Goal: Task Accomplishment & Management: Use online tool/utility

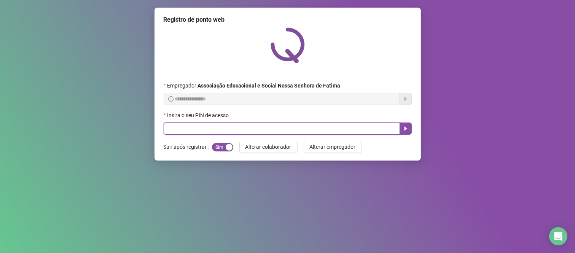
click at [192, 132] on input "text" at bounding box center [282, 129] width 236 height 12
type input "***"
click at [407, 128] on icon "caret-right" at bounding box center [406, 129] width 6 height 6
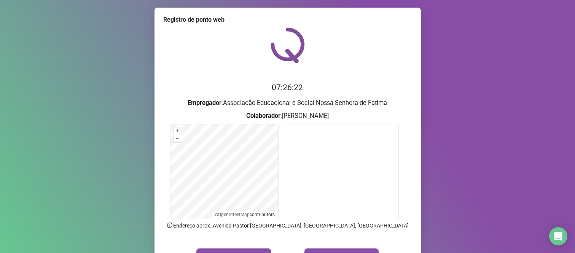
scroll to position [42, 0]
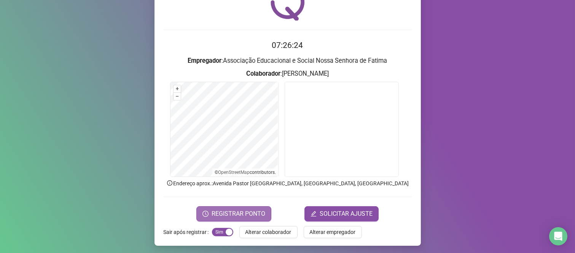
click at [235, 213] on span "REGISTRAR PONTO" at bounding box center [239, 213] width 54 height 9
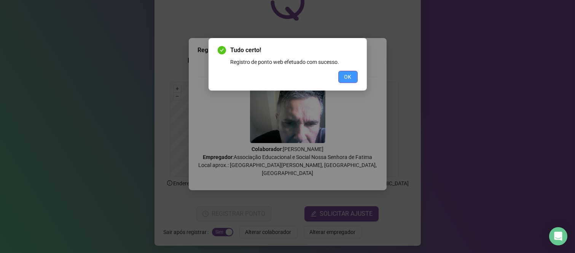
click at [349, 75] on span "OK" at bounding box center [347, 77] width 7 height 8
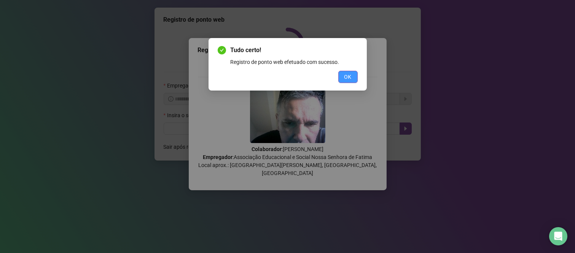
scroll to position [0, 0]
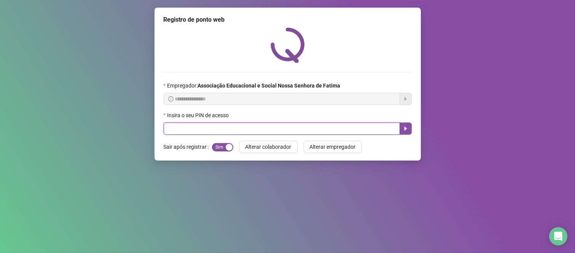
click at [253, 134] on input "text" at bounding box center [282, 129] width 236 height 12
type input "****"
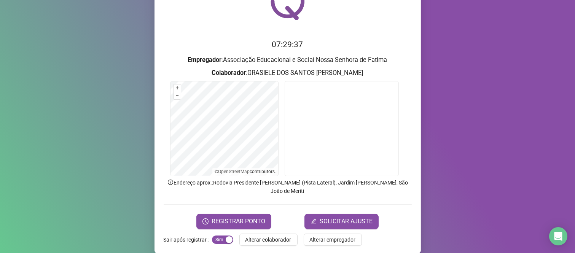
scroll to position [43, 0]
click at [241, 217] on span "REGISTRAR PONTO" at bounding box center [239, 221] width 54 height 9
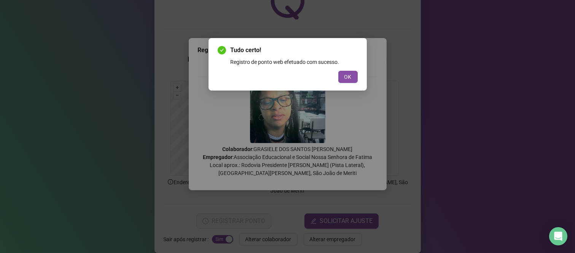
click at [367, 77] on div "Tudo certo! Registro de ponto web efetuado com sucesso. OK" at bounding box center [287, 126] width 575 height 253
click at [353, 78] on button "OK" at bounding box center [347, 77] width 19 height 12
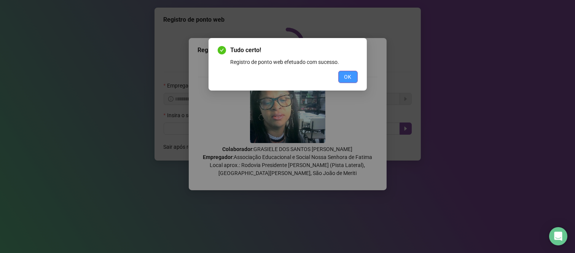
scroll to position [0, 0]
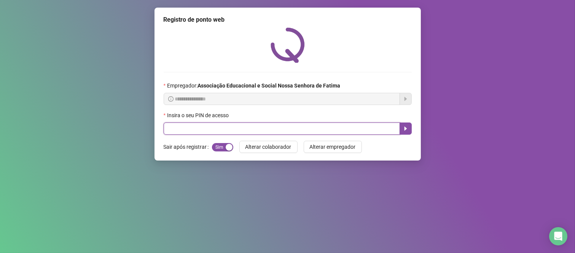
click at [314, 130] on input "text" at bounding box center [282, 129] width 236 height 12
type input "****"
click at [405, 129] on icon "caret-right" at bounding box center [405, 129] width 3 height 4
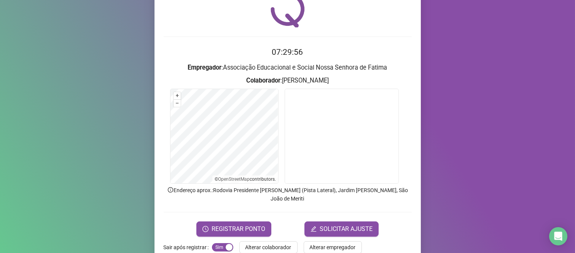
scroll to position [43, 0]
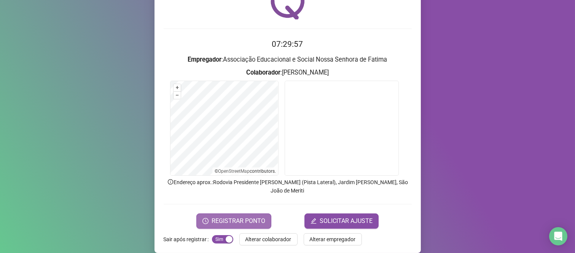
click at [236, 217] on span "REGISTRAR PONTO" at bounding box center [239, 221] width 54 height 9
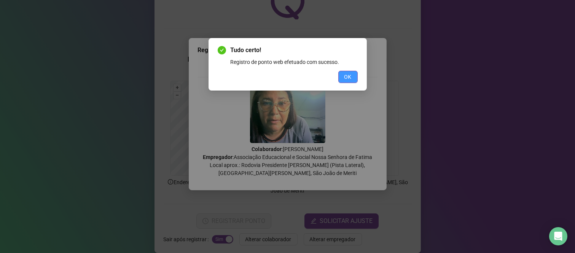
click at [354, 80] on button "OK" at bounding box center [347, 77] width 19 height 12
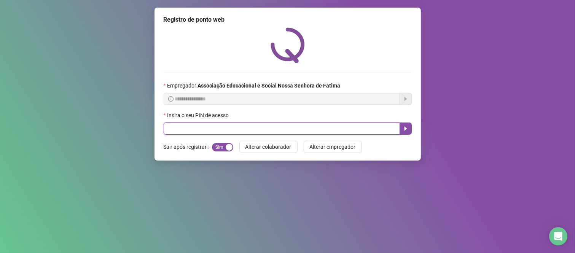
click at [171, 131] on input "text" at bounding box center [282, 129] width 236 height 12
type input "***"
click at [409, 132] on button "button" at bounding box center [406, 129] width 12 height 12
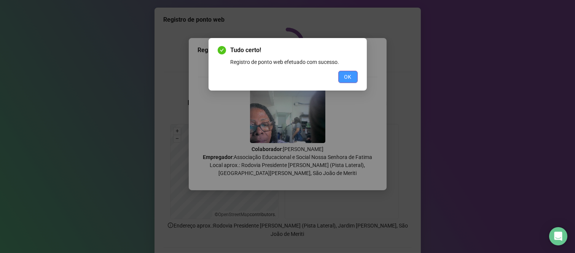
click at [344, 79] on span "OK" at bounding box center [347, 77] width 7 height 8
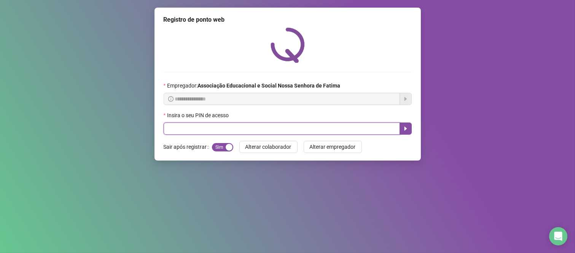
click at [352, 134] on input "text" at bounding box center [282, 129] width 236 height 12
type input "****"
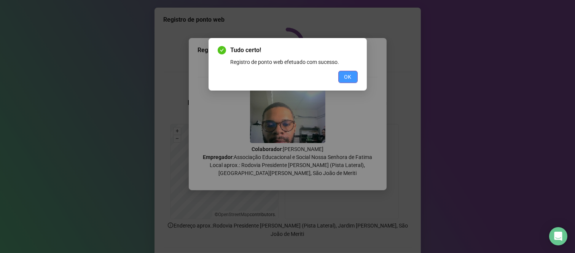
click at [345, 72] on button "OK" at bounding box center [347, 77] width 19 height 12
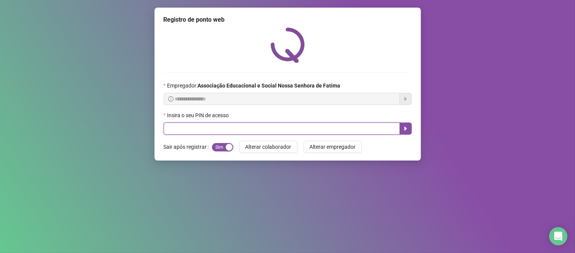
click at [326, 135] on input "text" at bounding box center [282, 129] width 236 height 12
type input "***"
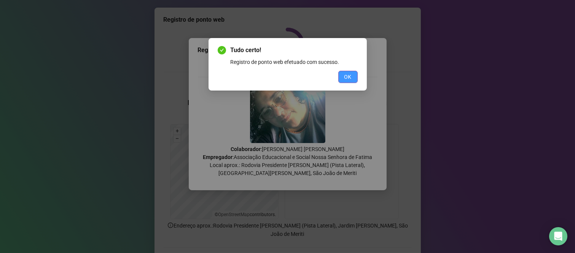
click at [349, 76] on span "OK" at bounding box center [347, 77] width 7 height 8
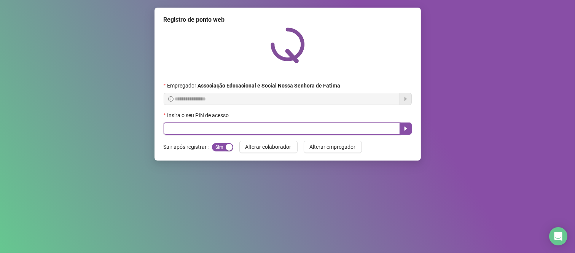
click at [266, 129] on input "text" at bounding box center [282, 129] width 236 height 12
type input "****"
click at [408, 131] on icon "caret-right" at bounding box center [406, 129] width 6 height 6
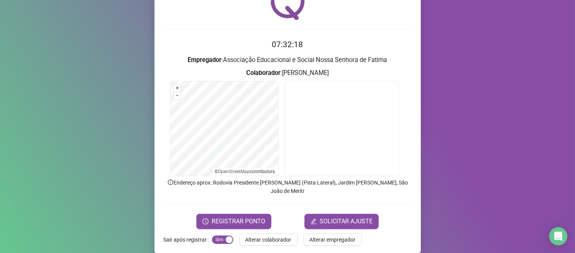
scroll to position [43, 0]
click at [240, 217] on span "REGISTRAR PONTO" at bounding box center [239, 221] width 54 height 9
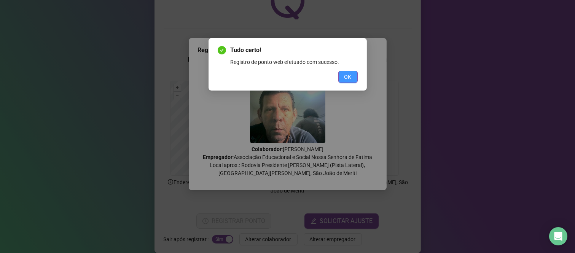
click at [349, 75] on span "OK" at bounding box center [347, 77] width 7 height 8
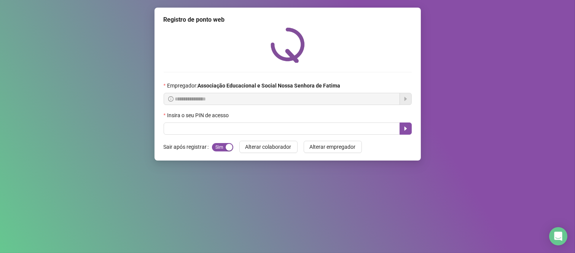
scroll to position [0, 0]
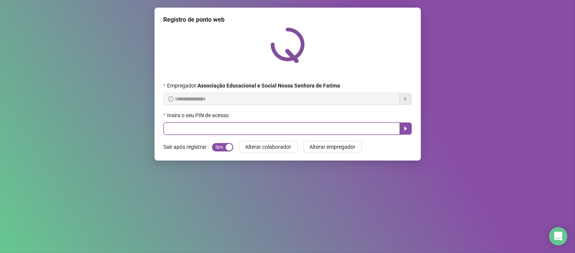
click at [258, 132] on input "text" at bounding box center [282, 129] width 236 height 12
type input "****"
click at [405, 131] on icon "caret-right" at bounding box center [405, 129] width 3 height 4
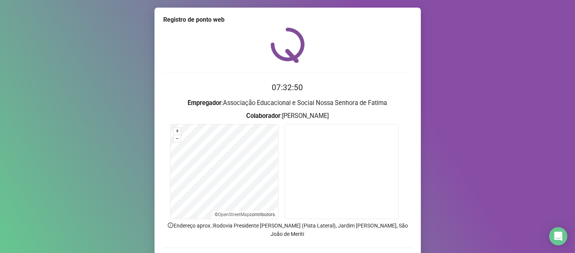
scroll to position [42, 0]
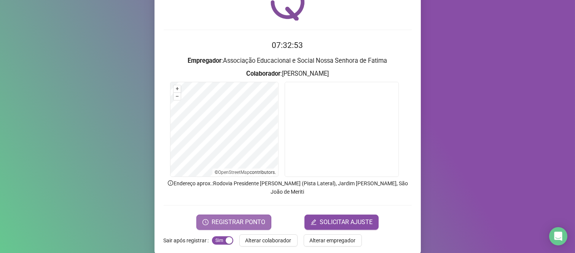
click at [252, 218] on span "REGISTRAR PONTO" at bounding box center [239, 222] width 54 height 9
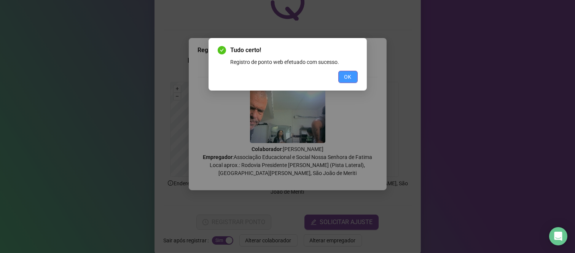
click at [351, 76] on span "OK" at bounding box center [347, 77] width 7 height 8
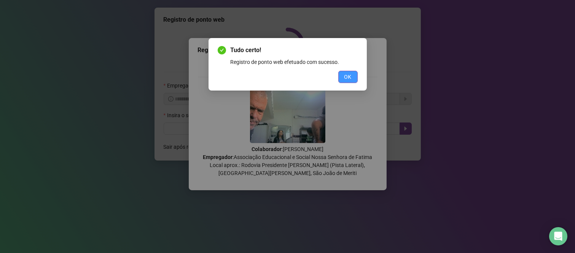
scroll to position [0, 0]
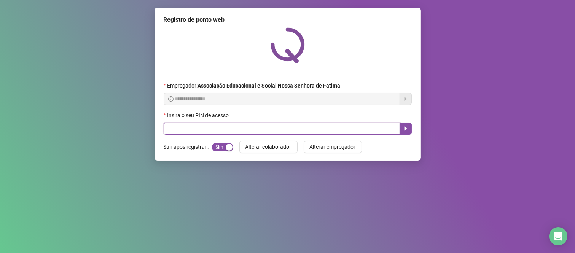
click at [332, 128] on input "text" at bounding box center [282, 129] width 236 height 12
type input "****"
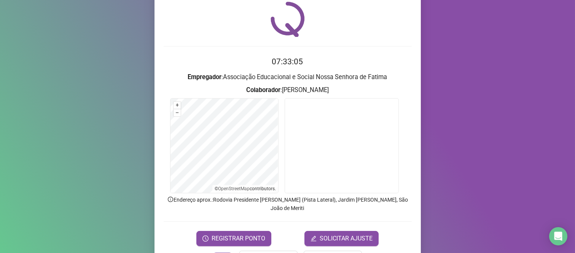
scroll to position [43, 0]
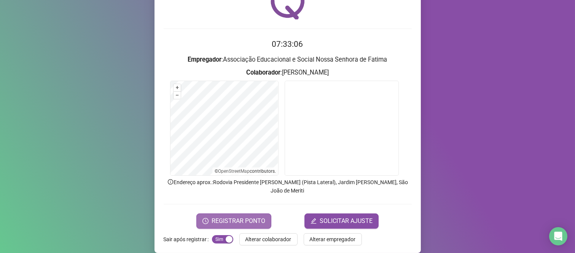
click at [227, 213] on button "REGISTRAR PONTO" at bounding box center [233, 220] width 75 height 15
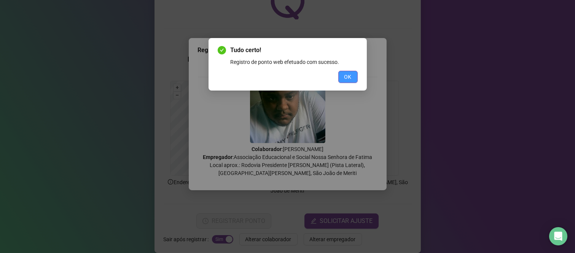
click at [350, 75] on span "OK" at bounding box center [347, 77] width 7 height 8
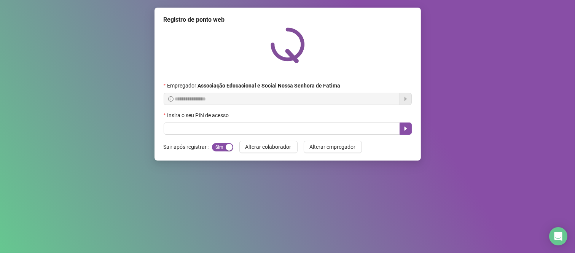
click at [257, 116] on div "Insira o seu PIN de acesso" at bounding box center [288, 116] width 248 height 11
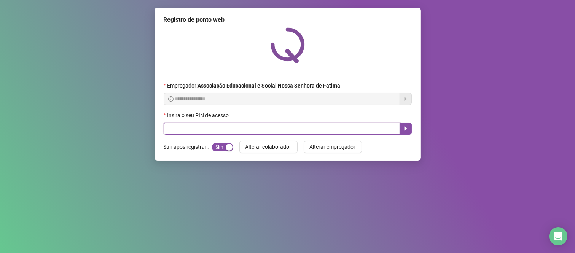
click at [257, 125] on input "text" at bounding box center [282, 129] width 236 height 12
type input "****"
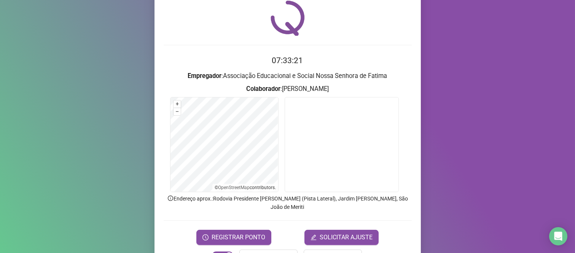
scroll to position [42, 0]
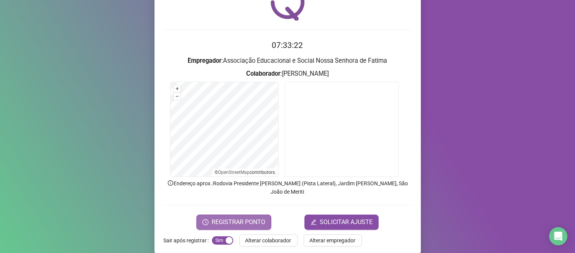
click at [221, 215] on button "REGISTRAR PONTO" at bounding box center [233, 222] width 75 height 15
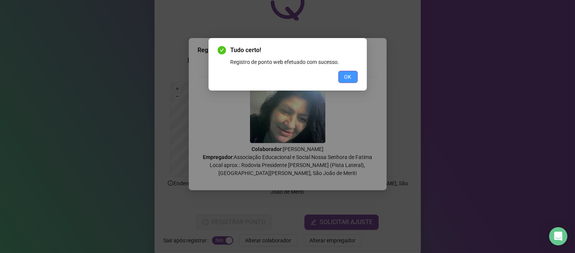
click at [346, 77] on span "OK" at bounding box center [347, 77] width 7 height 8
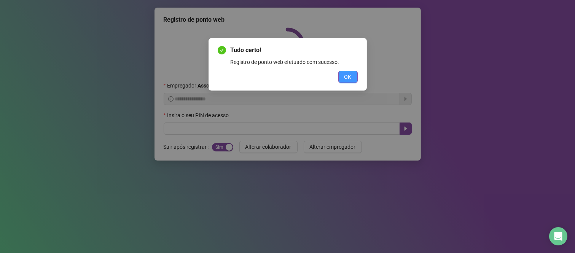
scroll to position [0, 0]
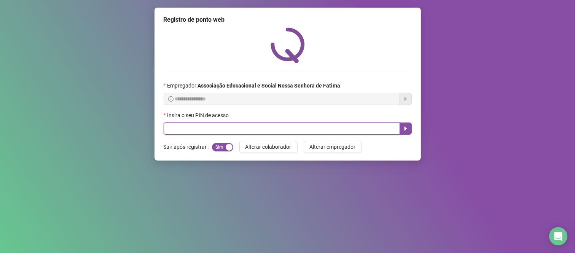
click at [241, 126] on input "text" at bounding box center [282, 129] width 236 height 12
type input "*****"
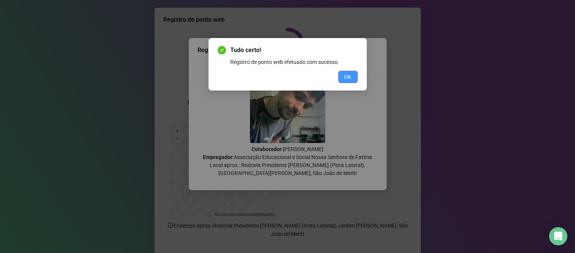
click at [341, 79] on button "OK" at bounding box center [347, 77] width 19 height 12
